Goal: Task Accomplishment & Management: Use online tool/utility

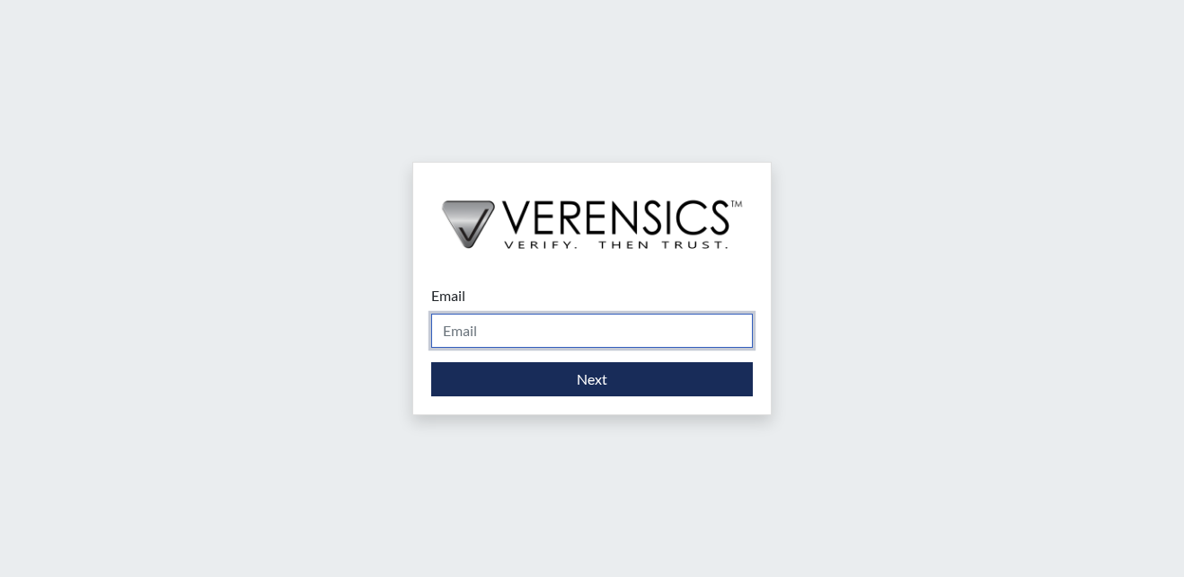
click at [483, 331] on input "Email" at bounding box center [592, 331] width 322 height 34
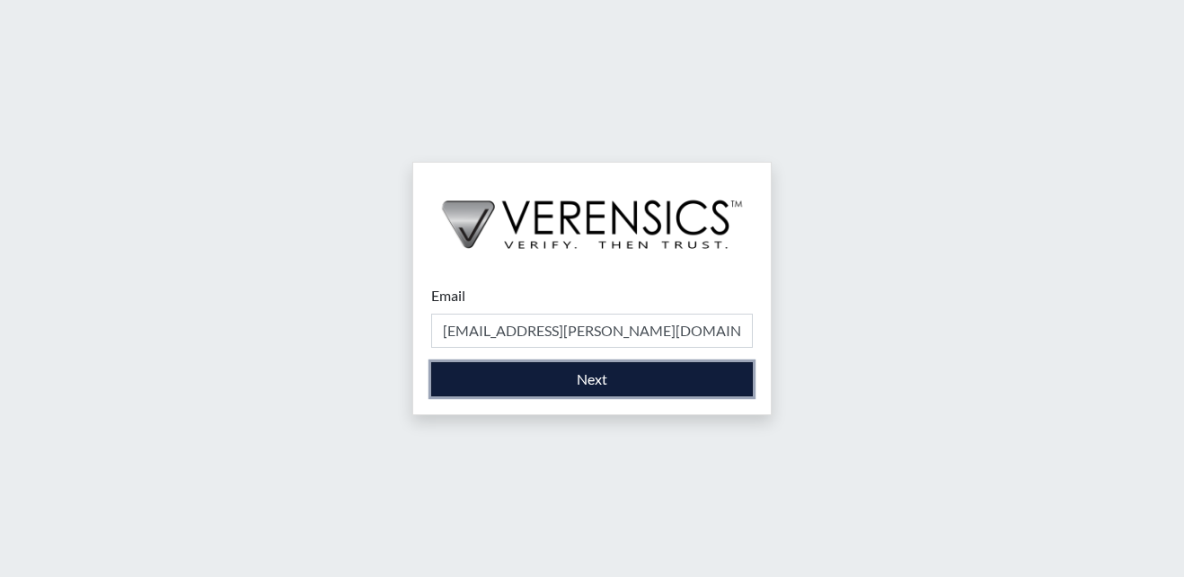
click at [572, 392] on button "Next" at bounding box center [592, 379] width 322 height 34
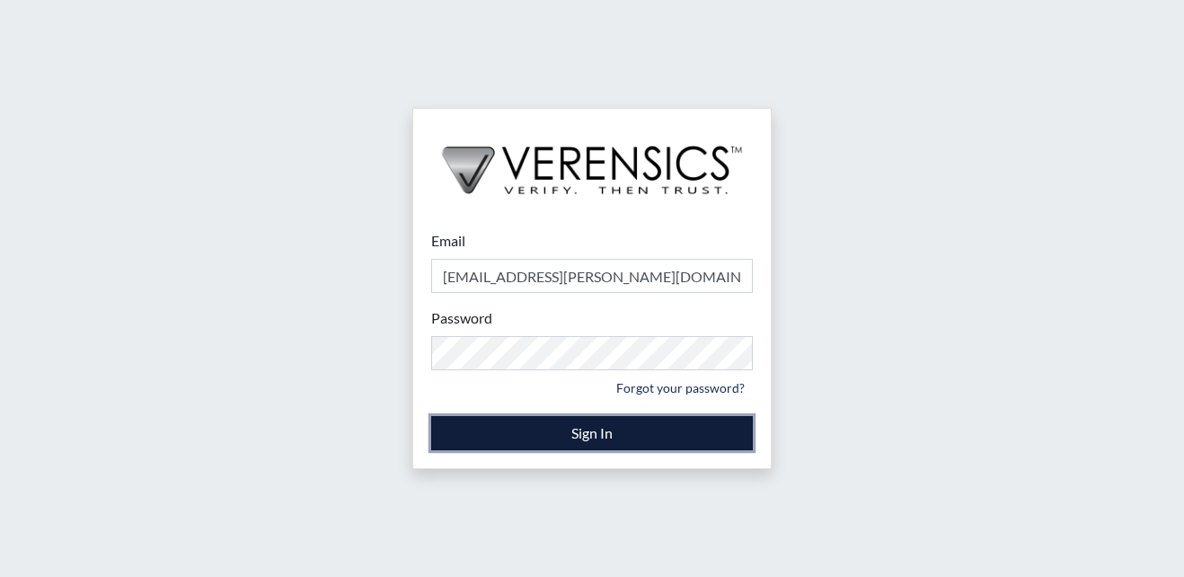
click at [612, 428] on button "Sign In" at bounding box center [592, 433] width 322 height 34
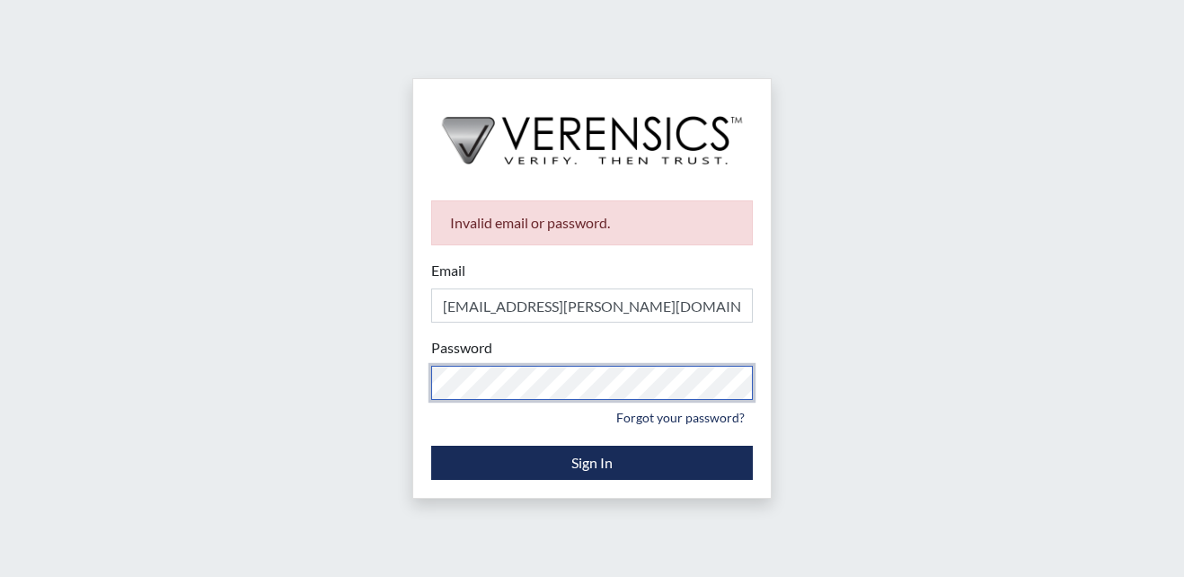
click at [158, 378] on div "Invalid email or password. Email [EMAIL_ADDRESS][PERSON_NAME][DOMAIN_NAME] Plea…" at bounding box center [592, 288] width 1184 height 577
click at [721, 282] on div "Email [PERSON_NAME][EMAIL_ADDRESS][PERSON_NAME][DOMAIN_NAME] Please provide you…" at bounding box center [592, 291] width 322 height 63
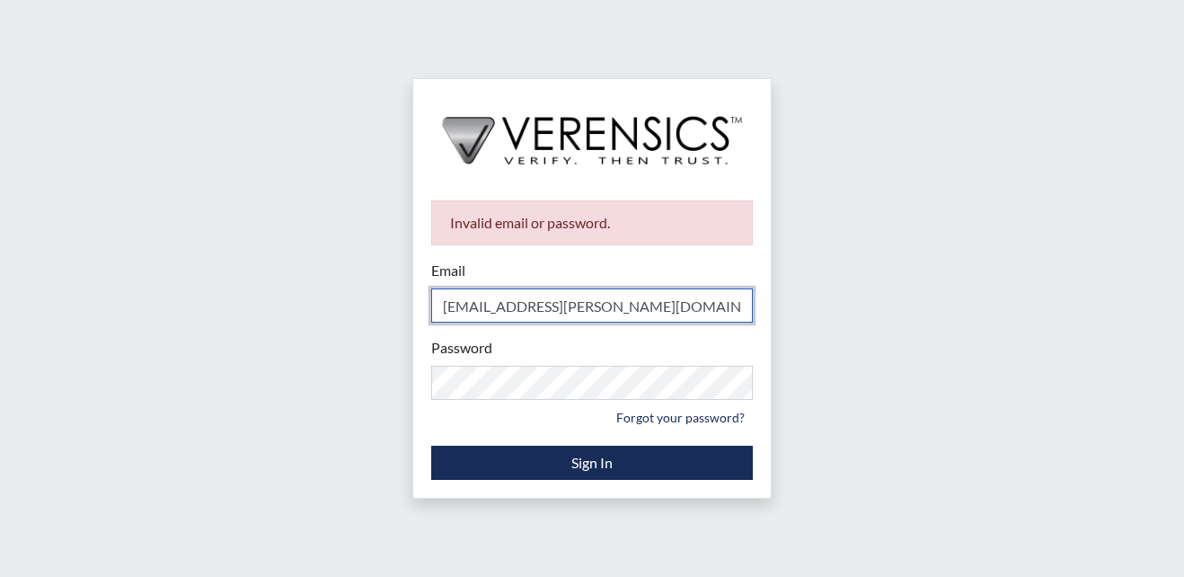
drag, startPoint x: 677, startPoint y: 310, endPoint x: 402, endPoint y: 299, distance: 275.1
click at [402, 299] on div "Invalid email or password. Email [EMAIL_ADDRESS][PERSON_NAME][DOMAIN_NAME] Plea…" at bounding box center [592, 288] width 1184 height 577
type input "[PERSON_NAME][EMAIL_ADDRESS][PERSON_NAME][DOMAIN_NAME]"
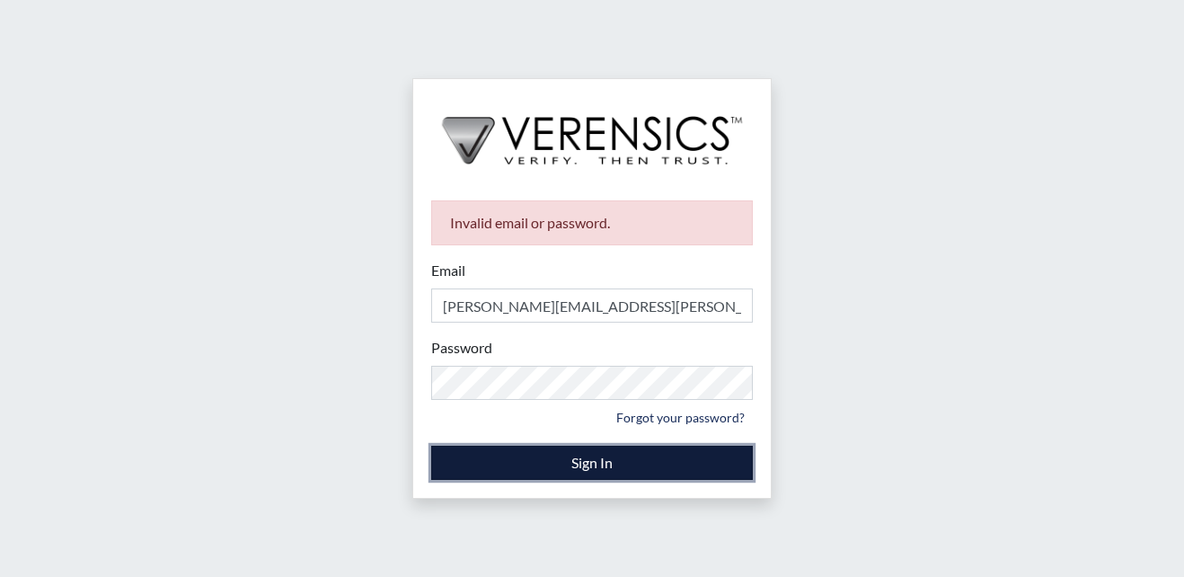
click at [596, 464] on button "Sign In" at bounding box center [592, 463] width 322 height 34
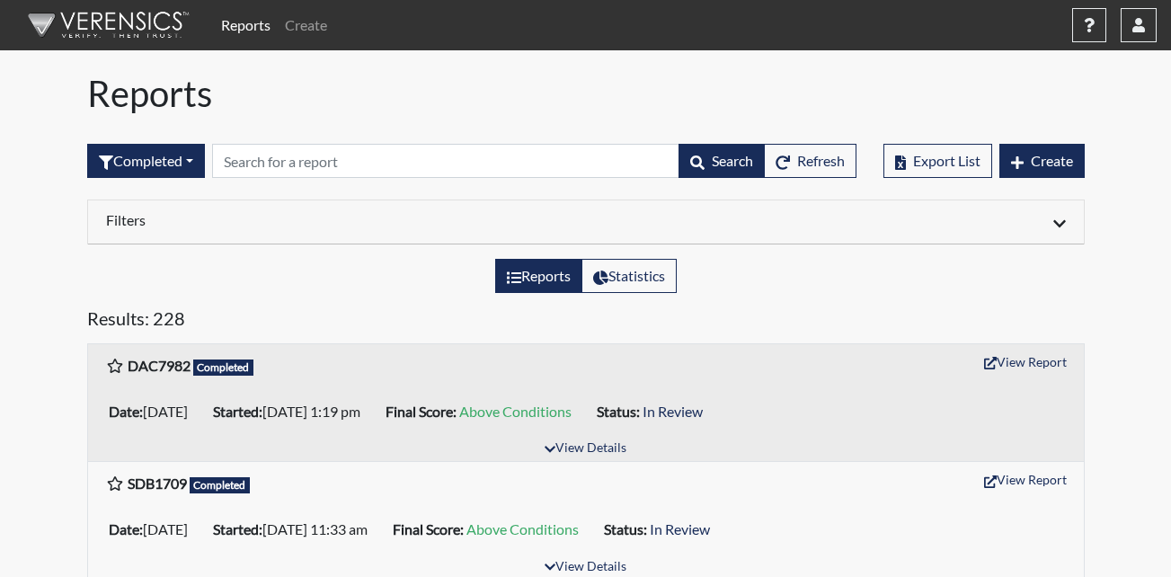
click at [1059, 226] on icon at bounding box center [1059, 223] width 13 height 7
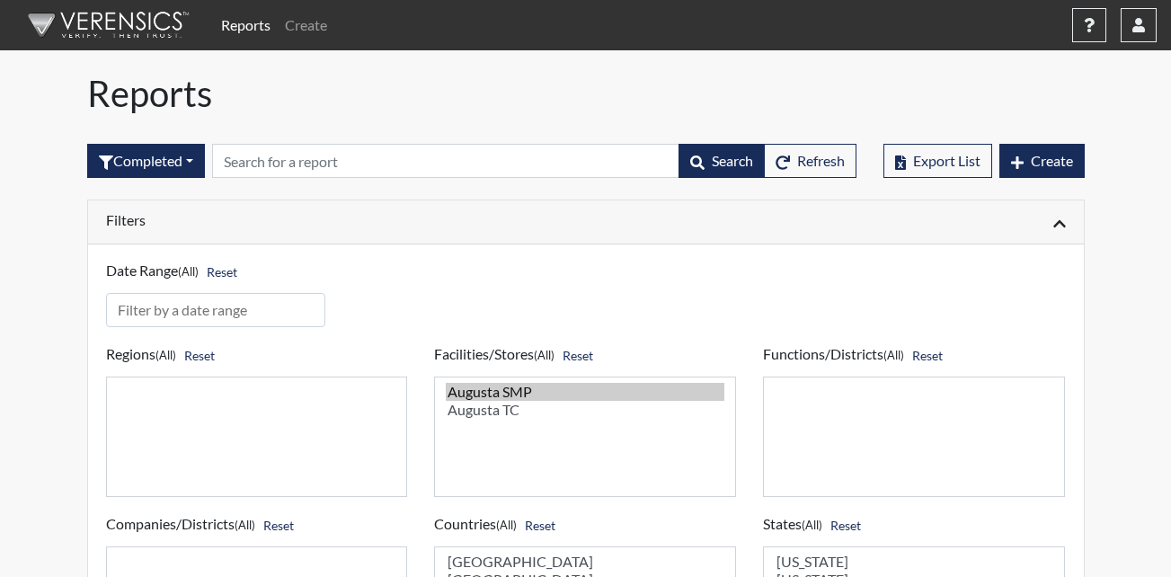
click at [1059, 226] on icon at bounding box center [1059, 224] width 13 height 14
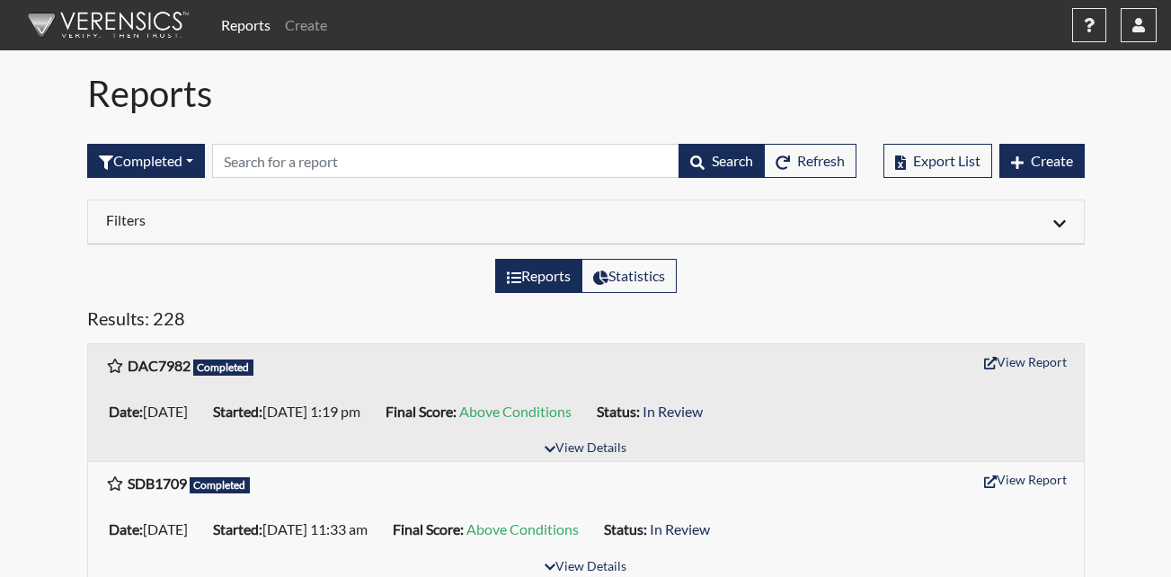
click at [1059, 226] on icon at bounding box center [1059, 223] width 13 height 7
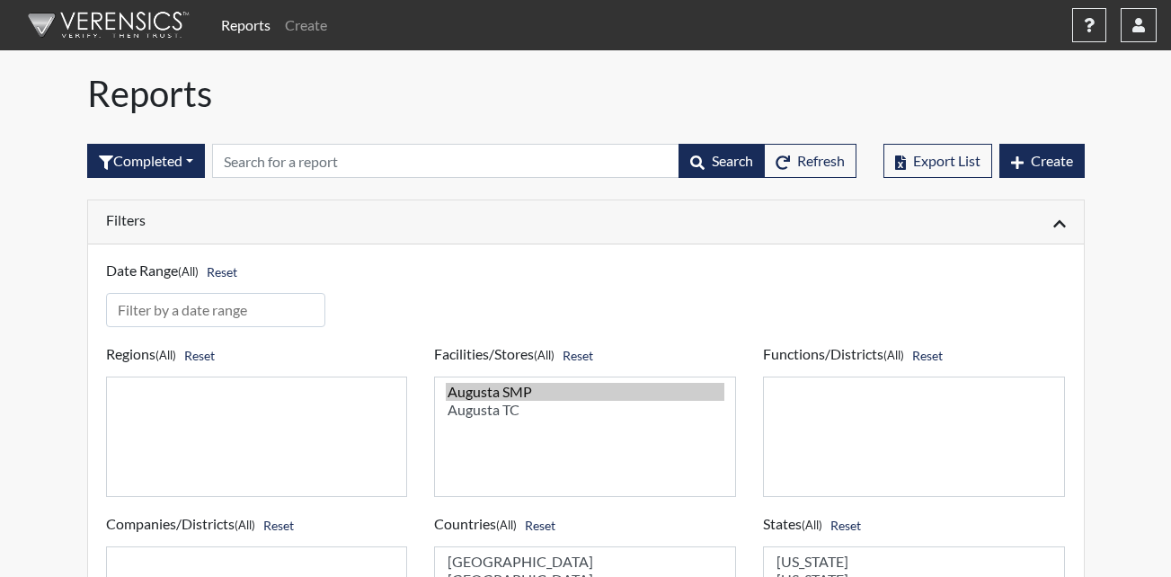
click at [1057, 224] on icon at bounding box center [1059, 223] width 13 height 7
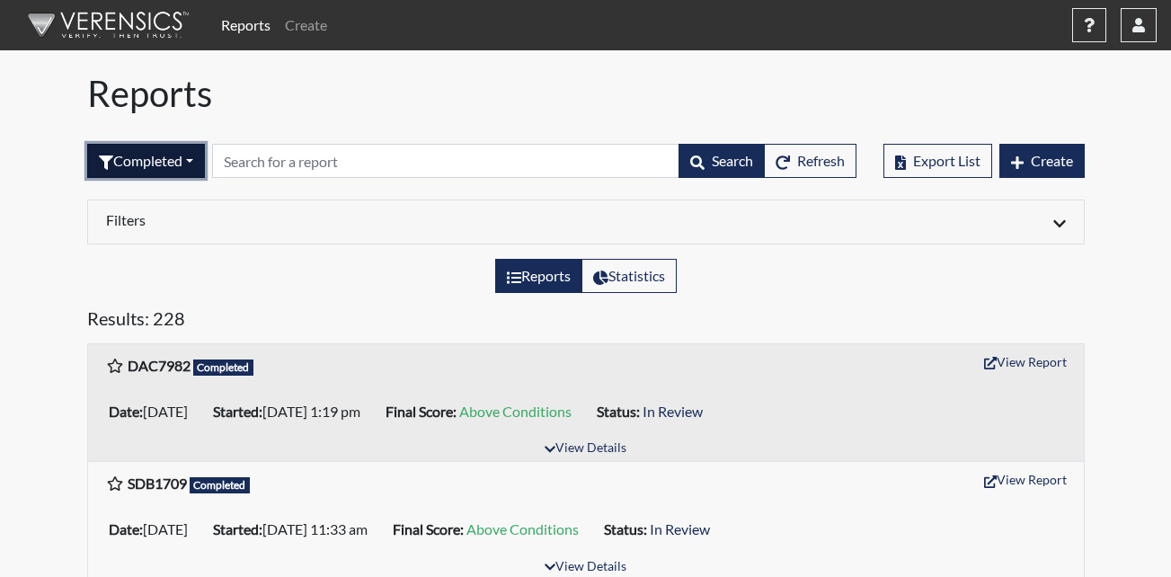
click at [199, 164] on button "Completed" at bounding box center [146, 161] width 118 height 34
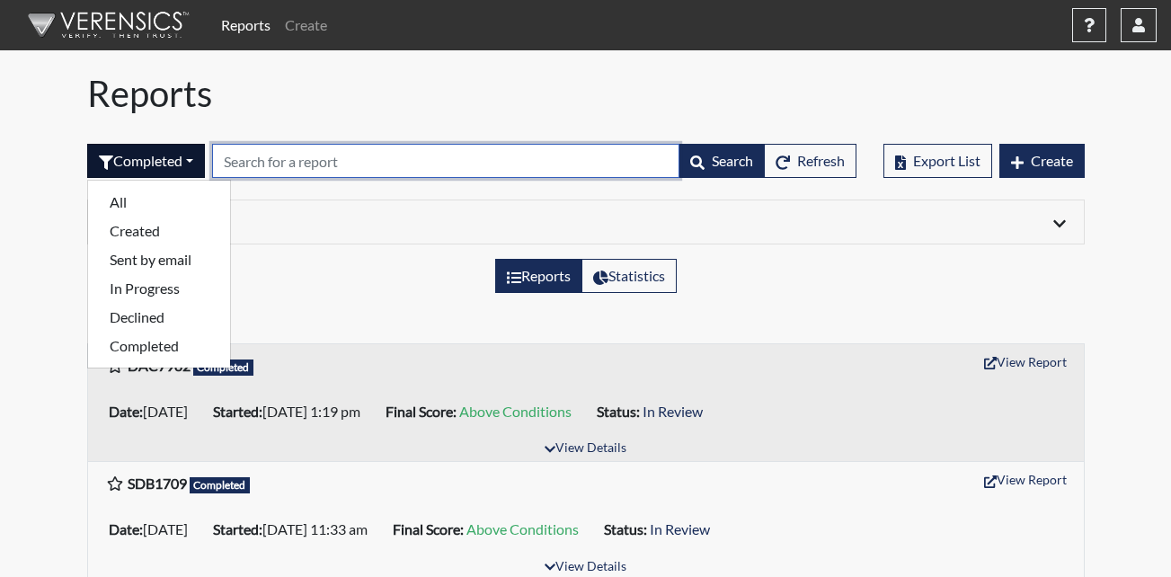
click at [279, 166] on input "text" at bounding box center [445, 161] width 467 height 34
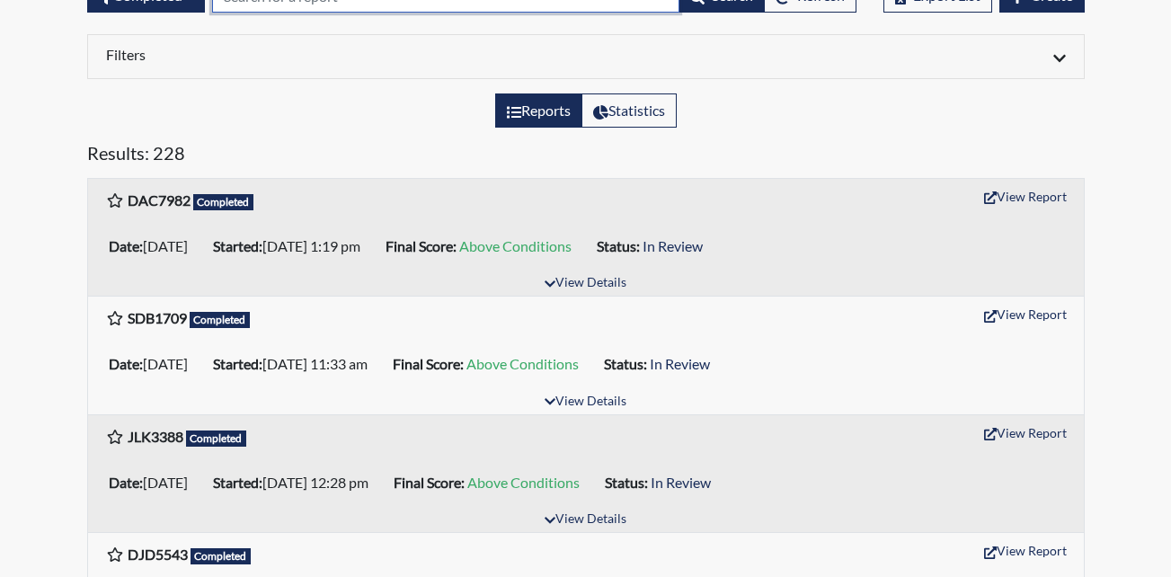
scroll to position [180, 0]
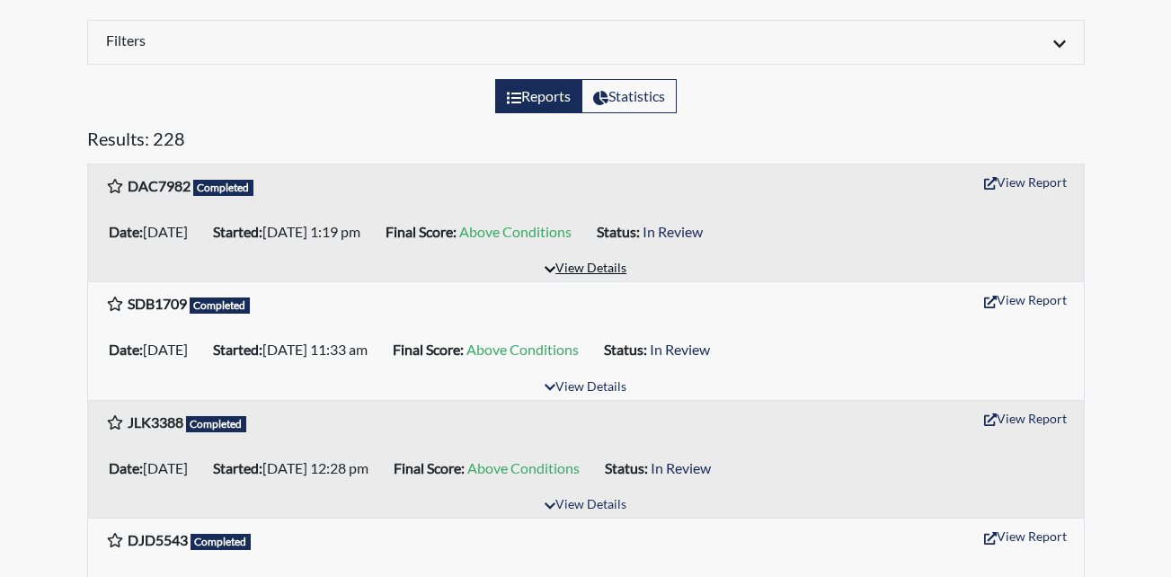
click at [576, 270] on button "View Details" at bounding box center [585, 269] width 98 height 24
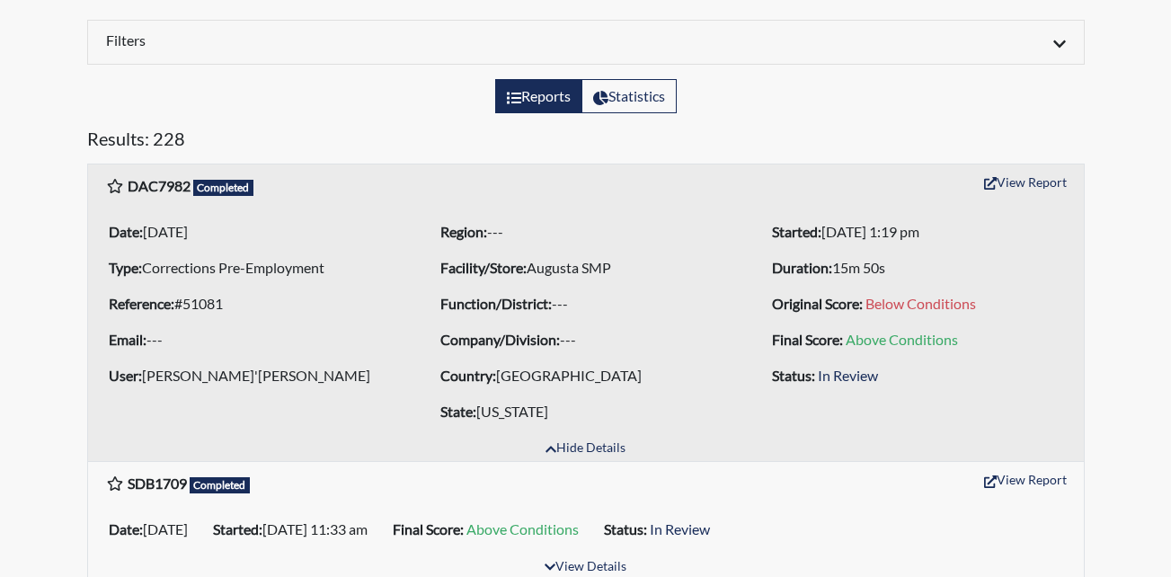
click at [765, 134] on h5 "Results: 228" at bounding box center [585, 142] width 997 height 29
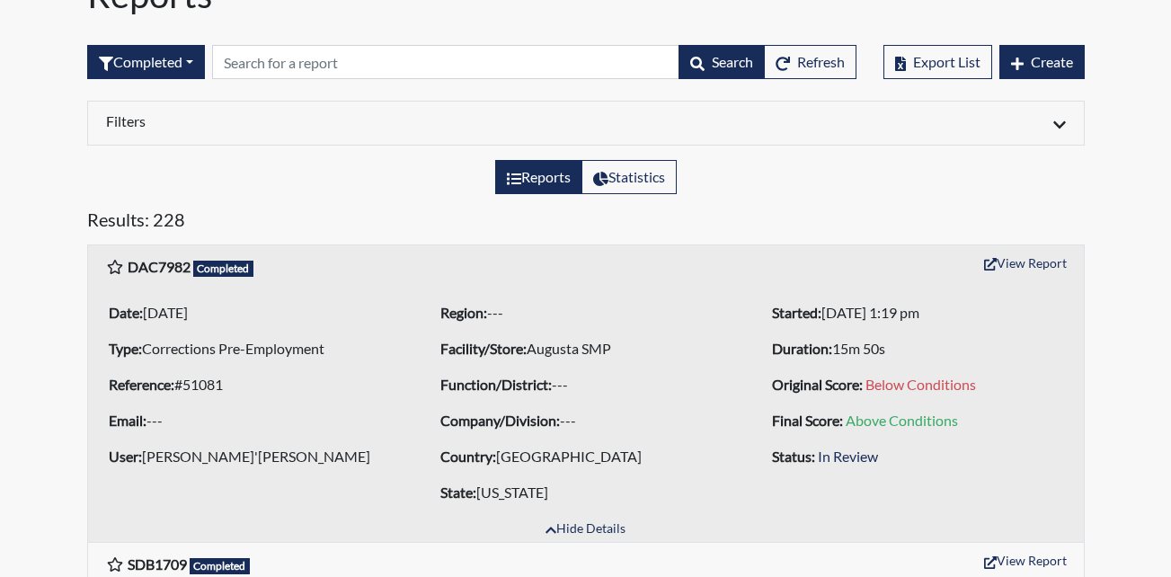
scroll to position [0, 0]
